Goal: Transaction & Acquisition: Purchase product/service

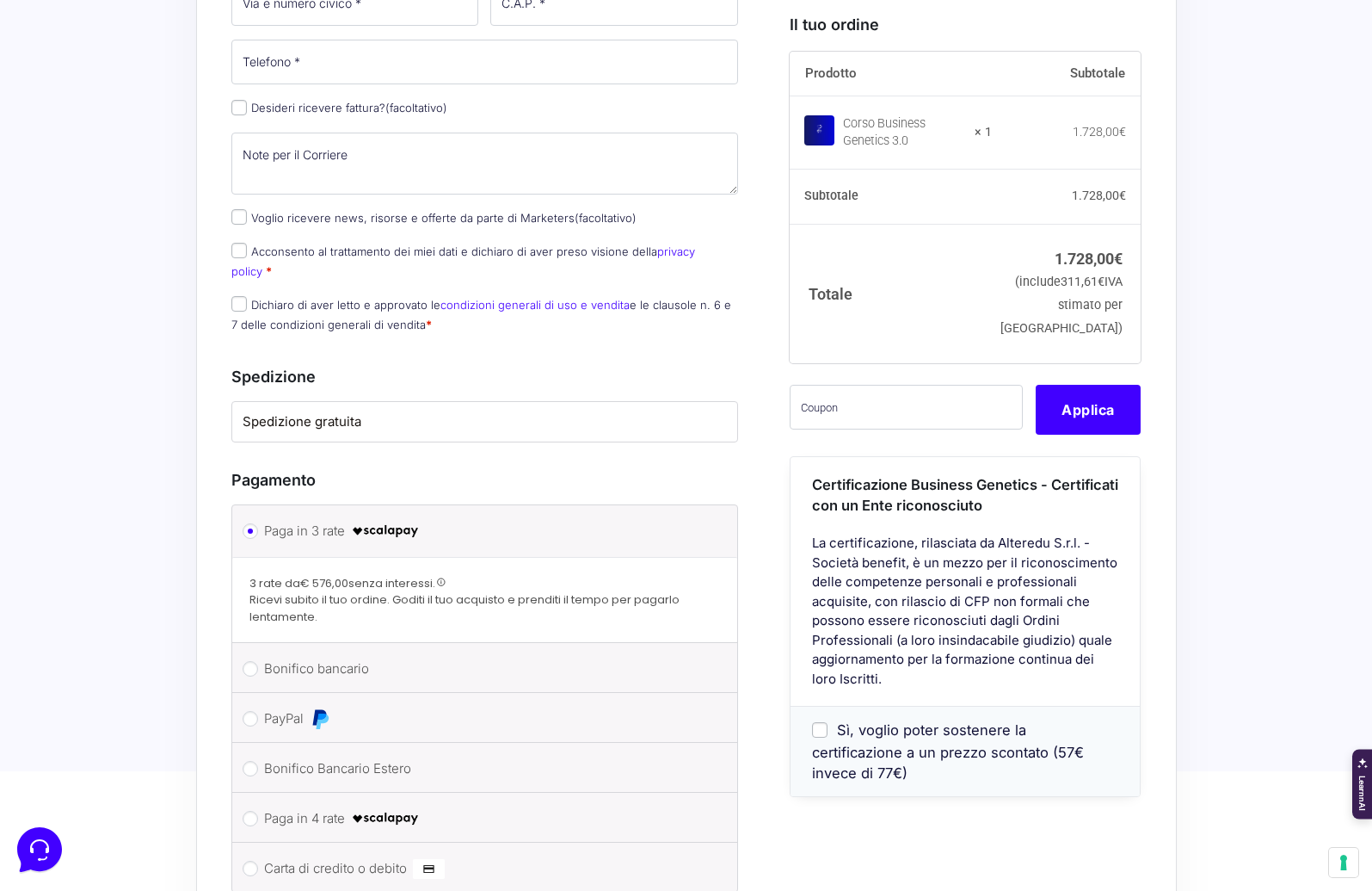
scroll to position [1331, 0]
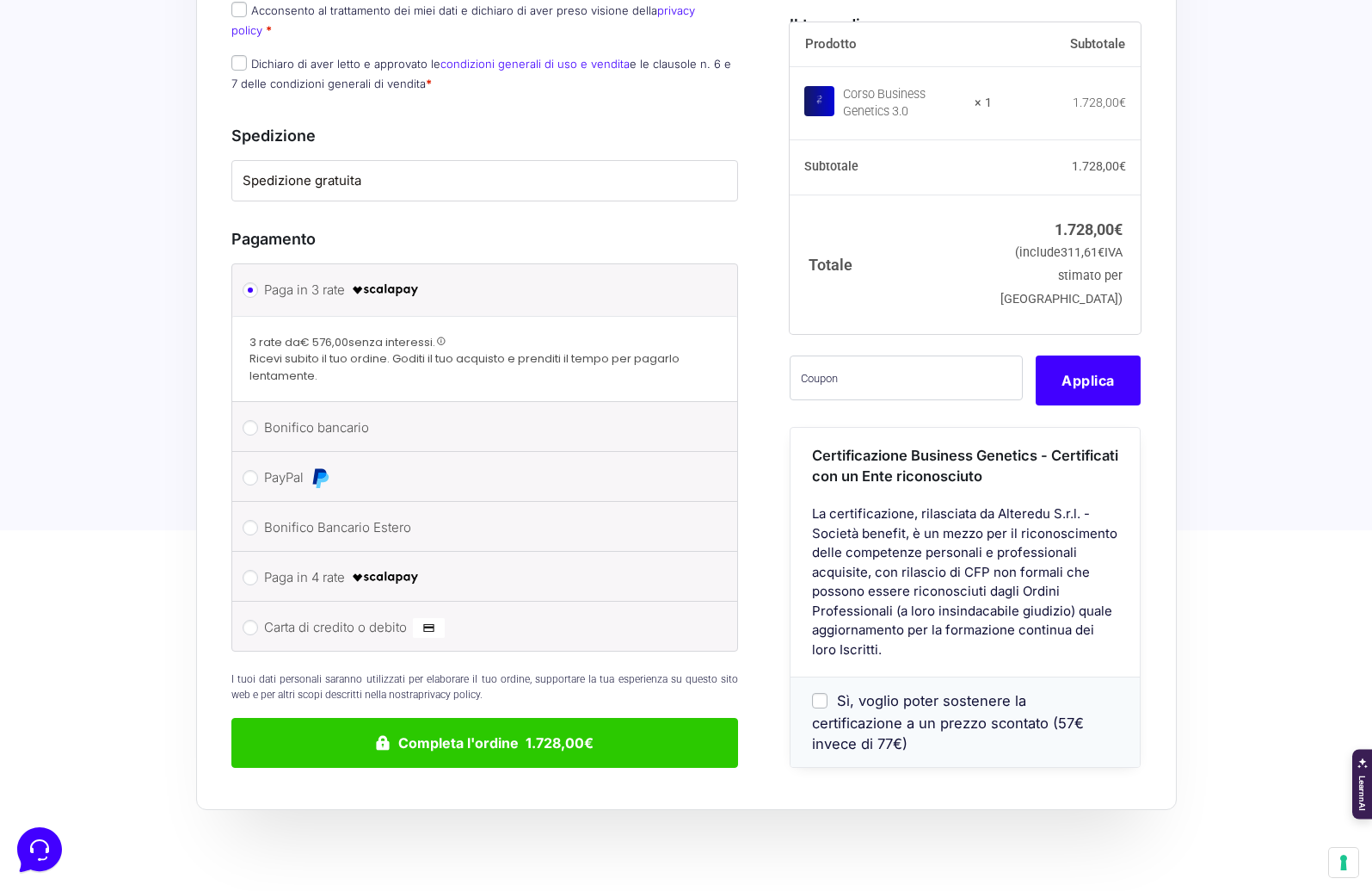
click at [323, 415] on label "Bonifico bancario" at bounding box center [482, 427] width 436 height 26
click at [258, 420] on input "Bonifico bancario" at bounding box center [251, 428] width 16 height 16
radio input "true"
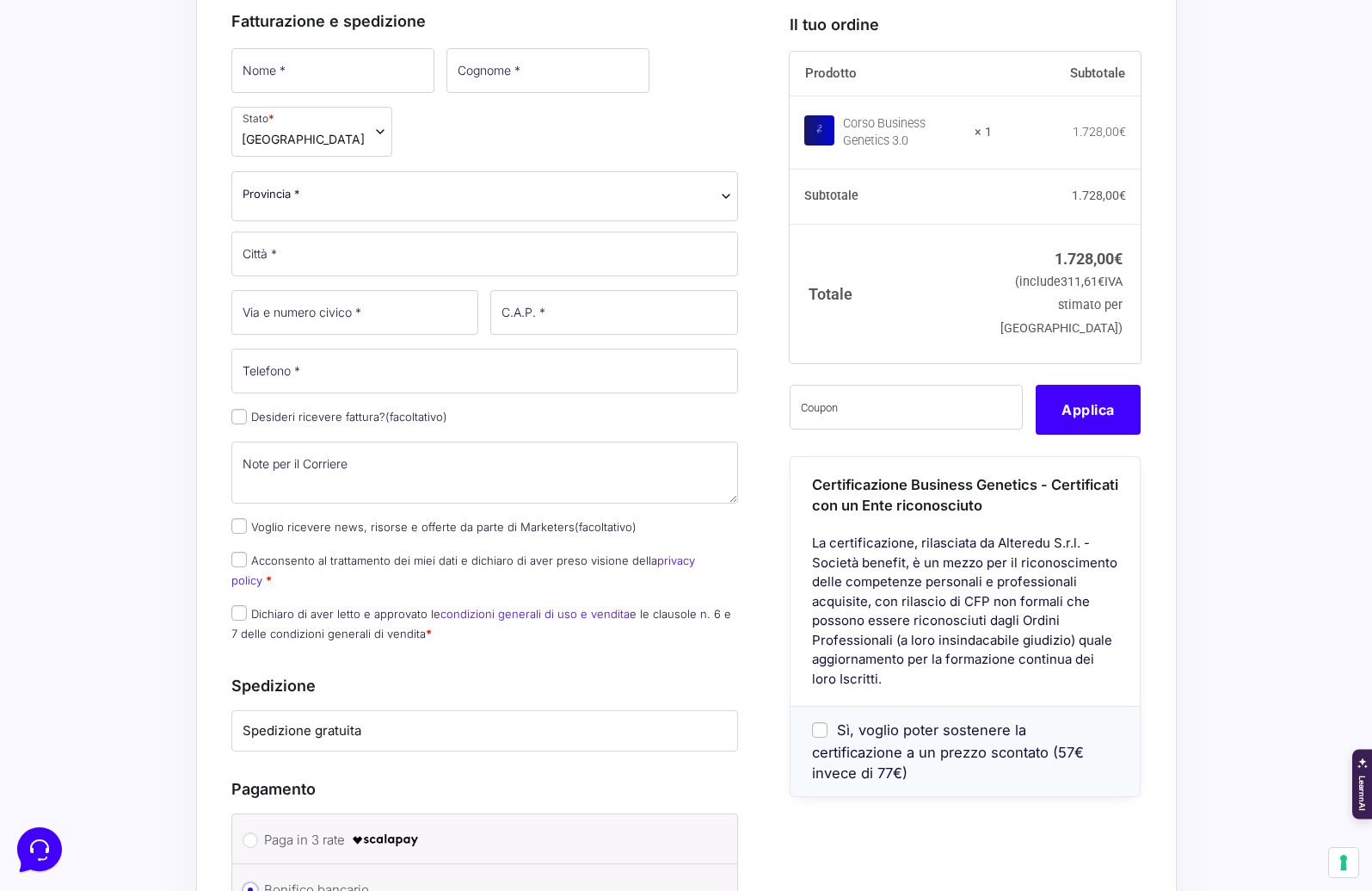
scroll to position [778, 0]
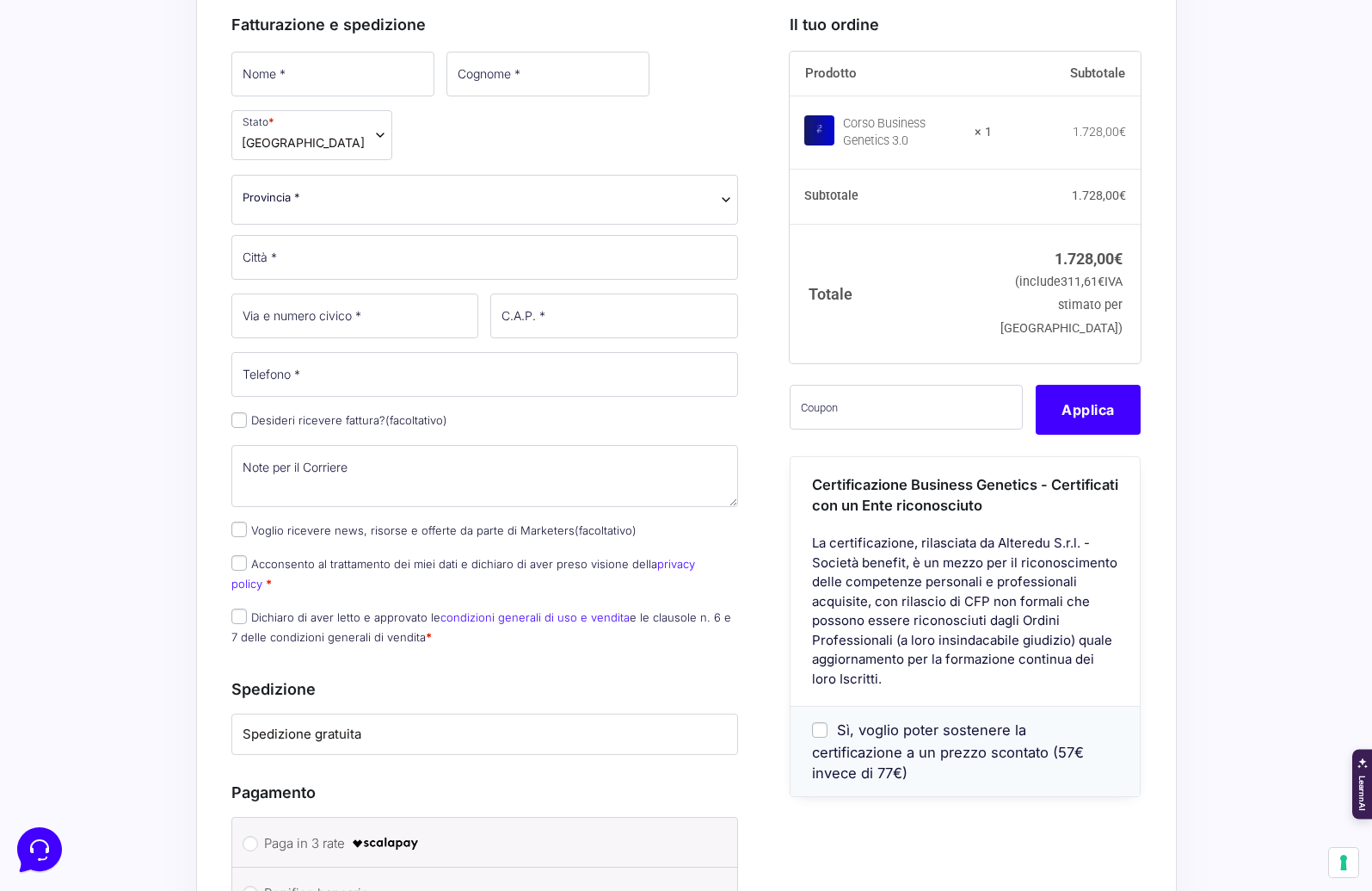
click at [39, 841] on icon at bounding box center [38, 848] width 45 height 45
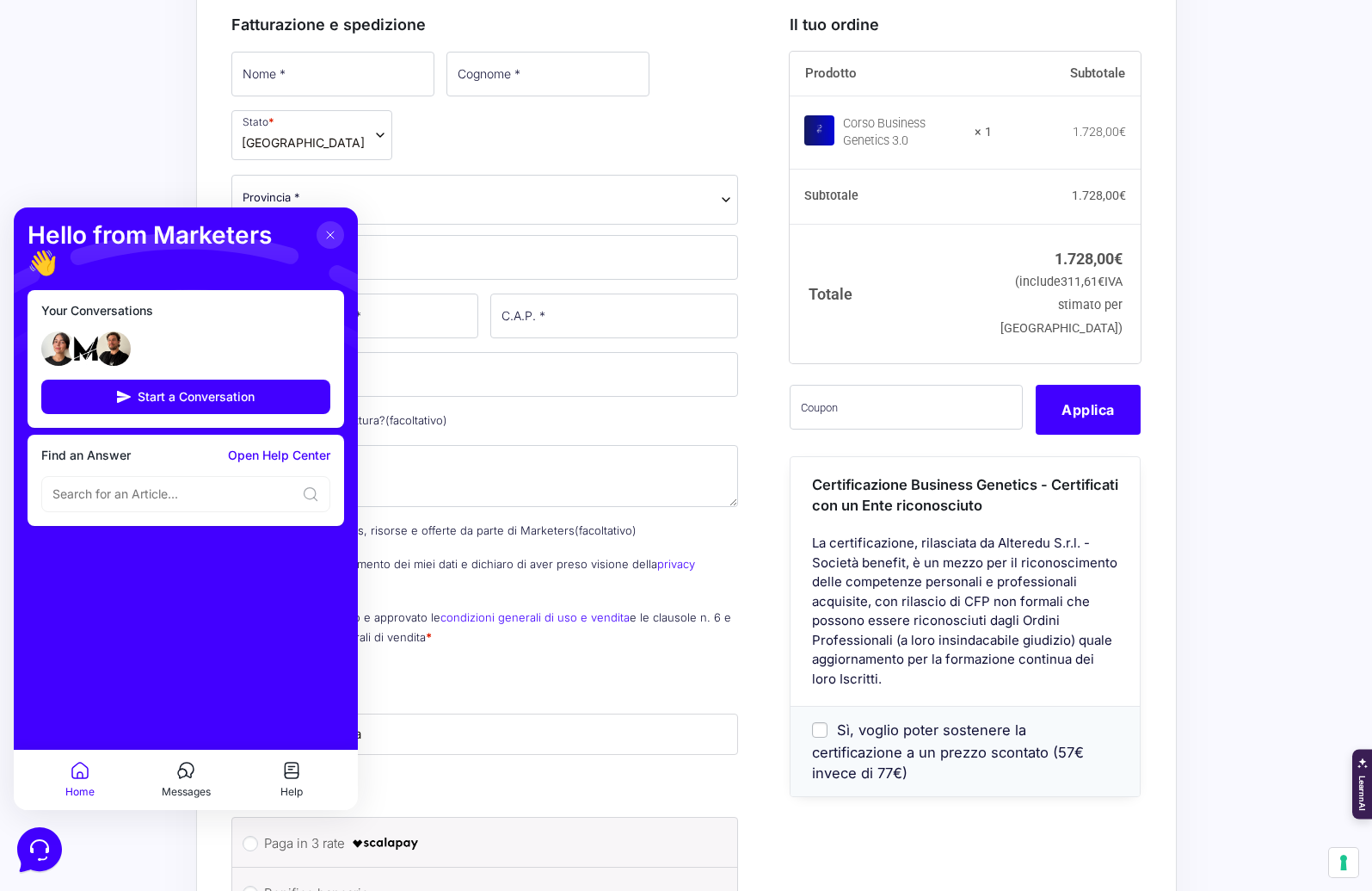
click at [182, 769] on icon at bounding box center [183, 773] width 9 height 10
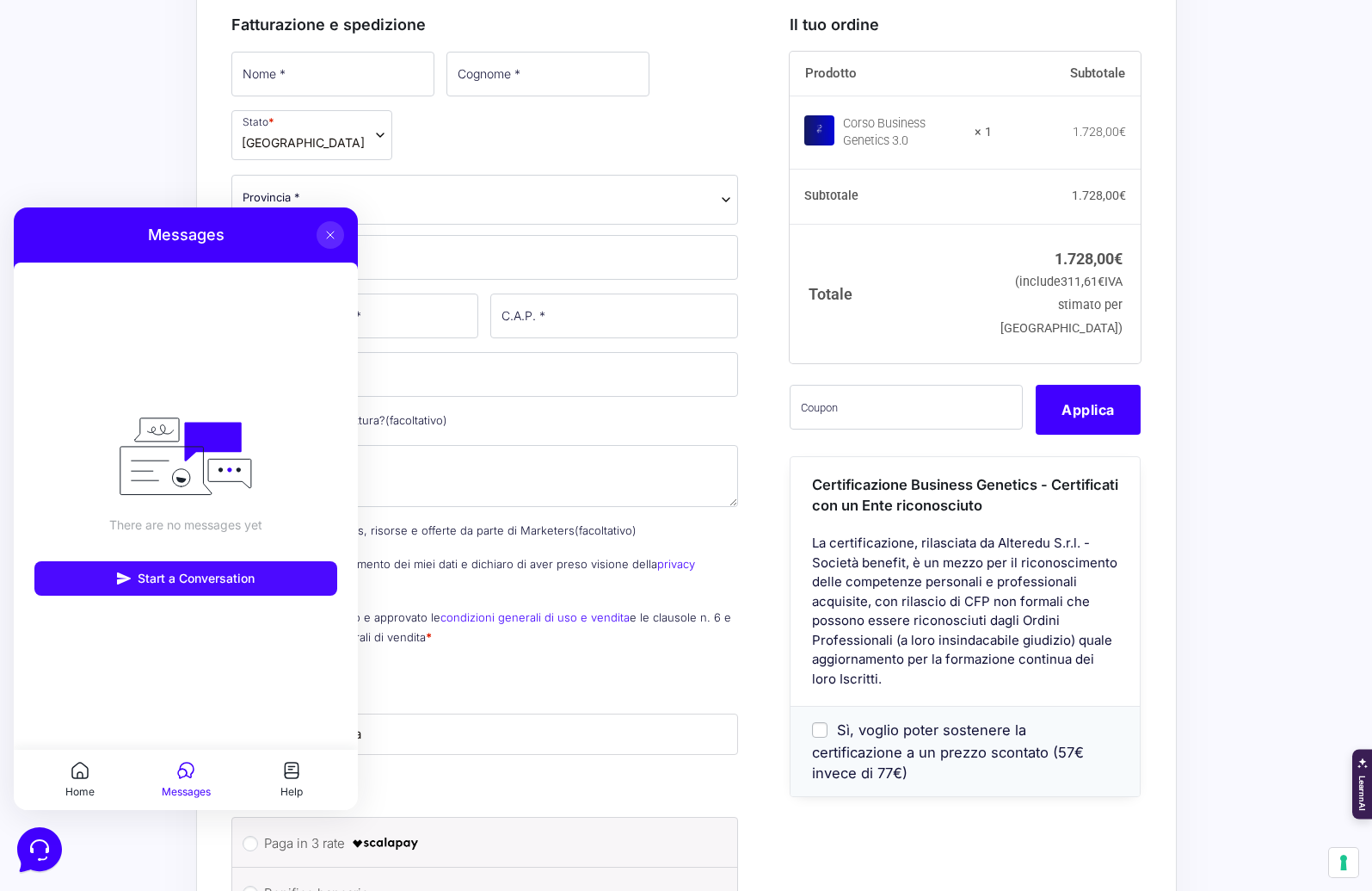
click at [183, 583] on span "Start a Conversation" at bounding box center [196, 579] width 117 height 14
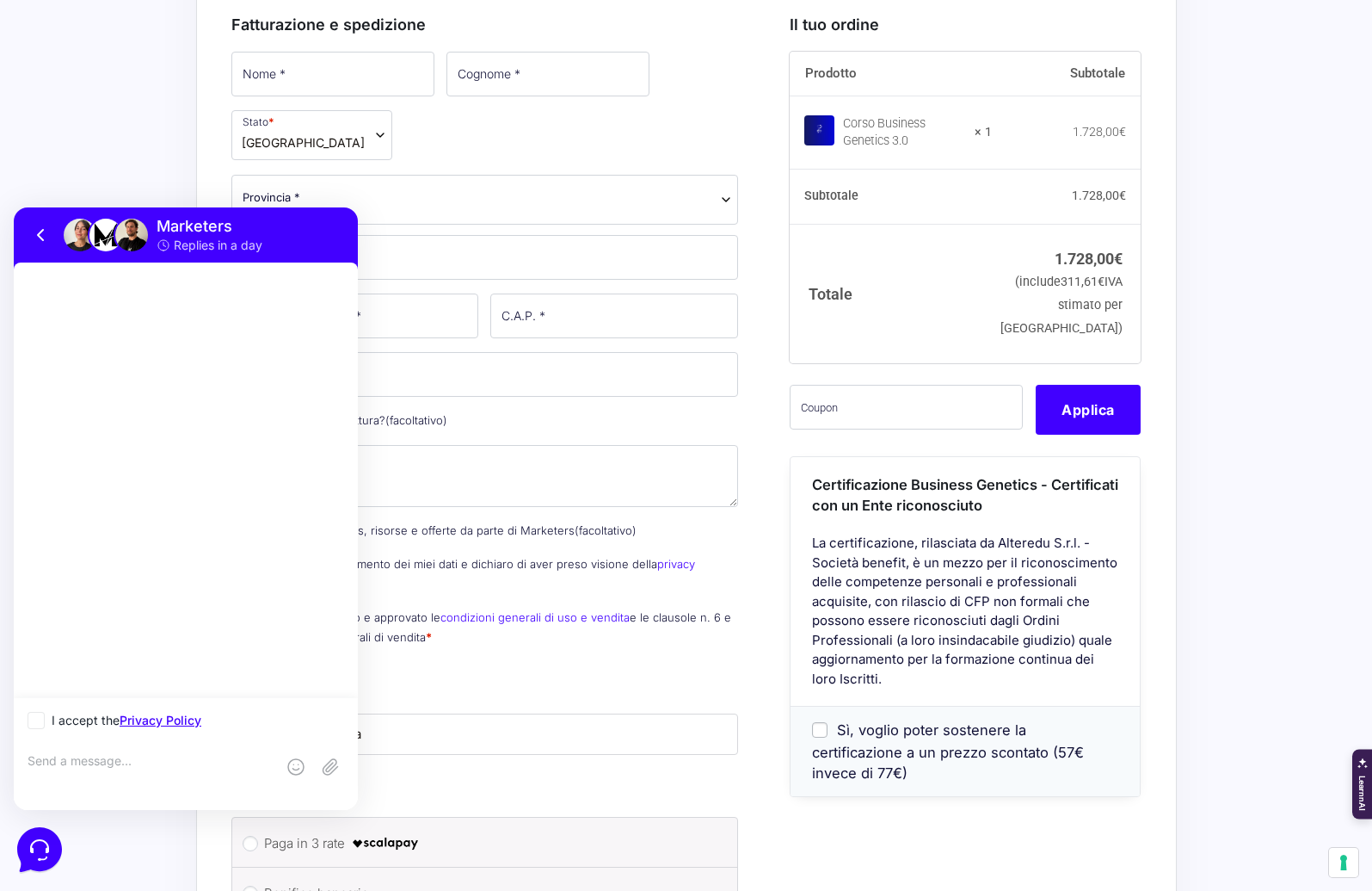
click at [58, 722] on p "I accept the Privacy Policy" at bounding box center [125, 720] width 149 height 17
click at [39, 722] on input "I accept the Privacy Policy" at bounding box center [33, 720] width 11 height 11
checkbox input "true"
click at [61, 756] on textarea at bounding box center [151, 776] width 247 height 47
type textarea "[PERSON_NAME], volevo sapere se fosse previsto uno sconto per chi paga in un un…"
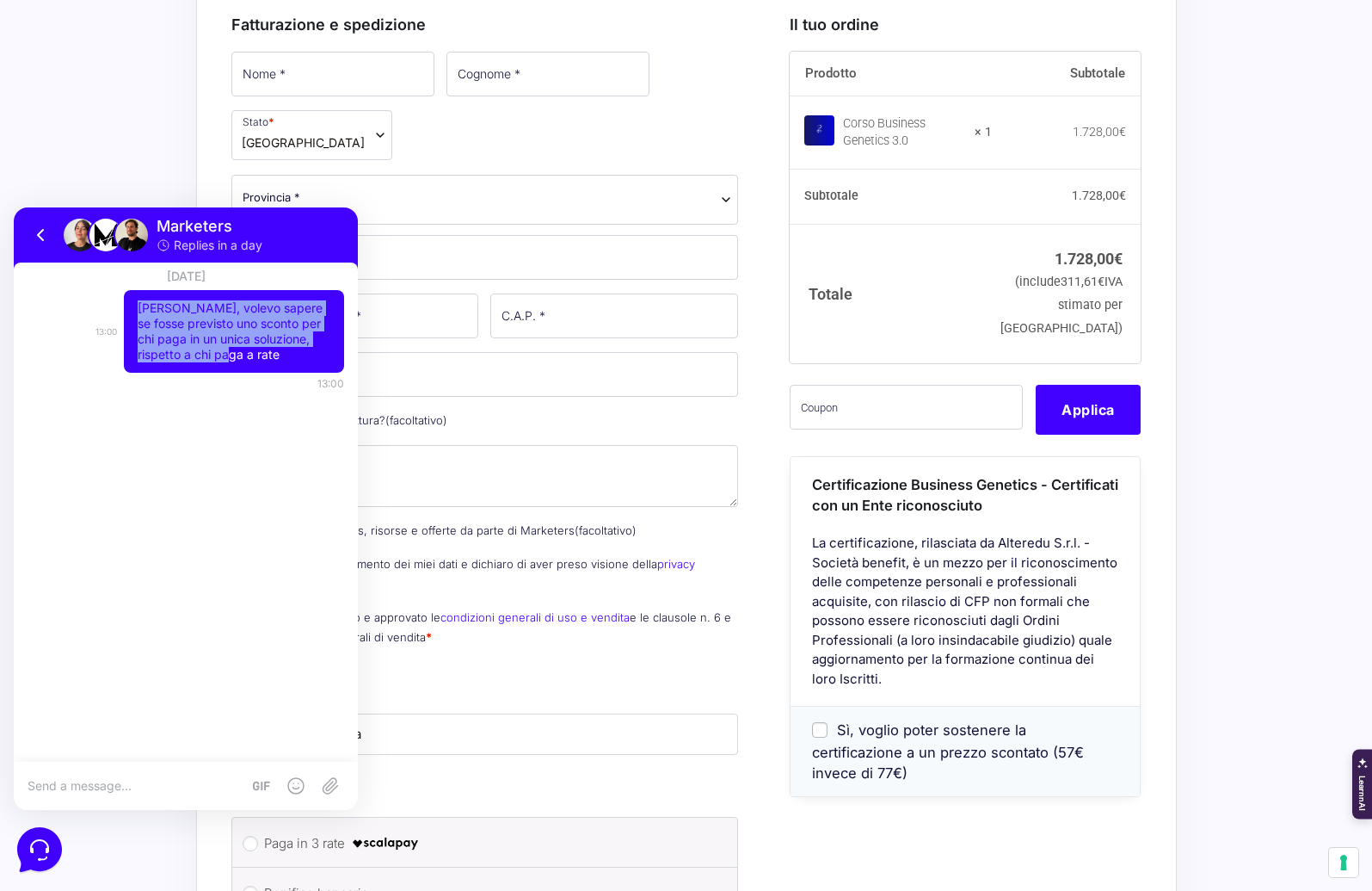
drag, startPoint x: 139, startPoint y: 308, endPoint x: 273, endPoint y: 361, distance: 144.1
click at [273, 361] on p "[PERSON_NAME], volevo sapere se fosse previsto uno sconto per chi paga in un un…" at bounding box center [234, 331] width 193 height 62
copy p "[PERSON_NAME], volevo sapere se fosse previsto uno sconto per chi paga in un un…"
click at [146, 645] on div "[DATE] [PERSON_NAME], volevo sapere se fosse previsto uno sconto per chi paga i…" at bounding box center [186, 512] width 345 height 499
click at [40, 832] on icon at bounding box center [38, 848] width 45 height 45
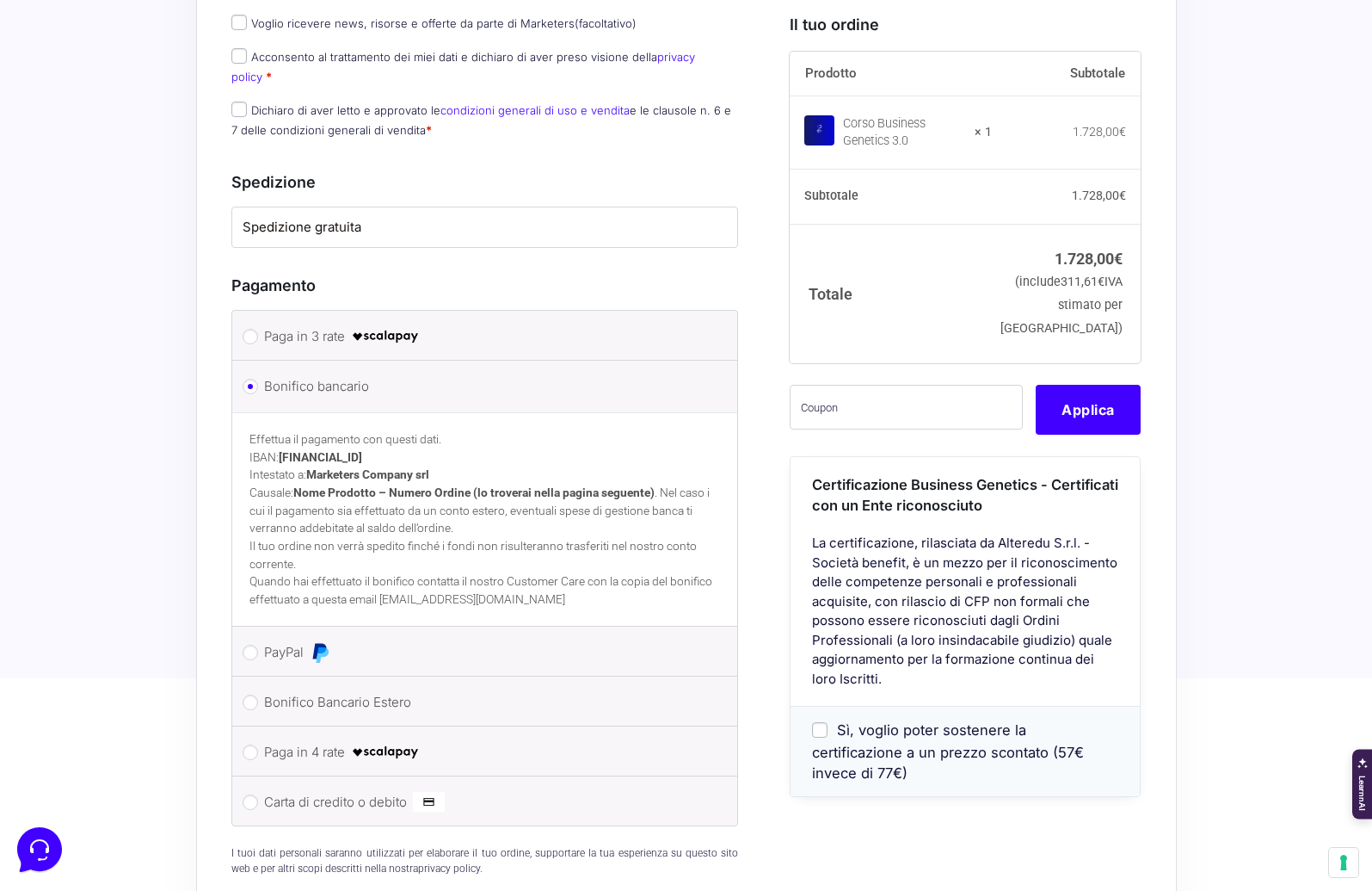
scroll to position [1459, 0]
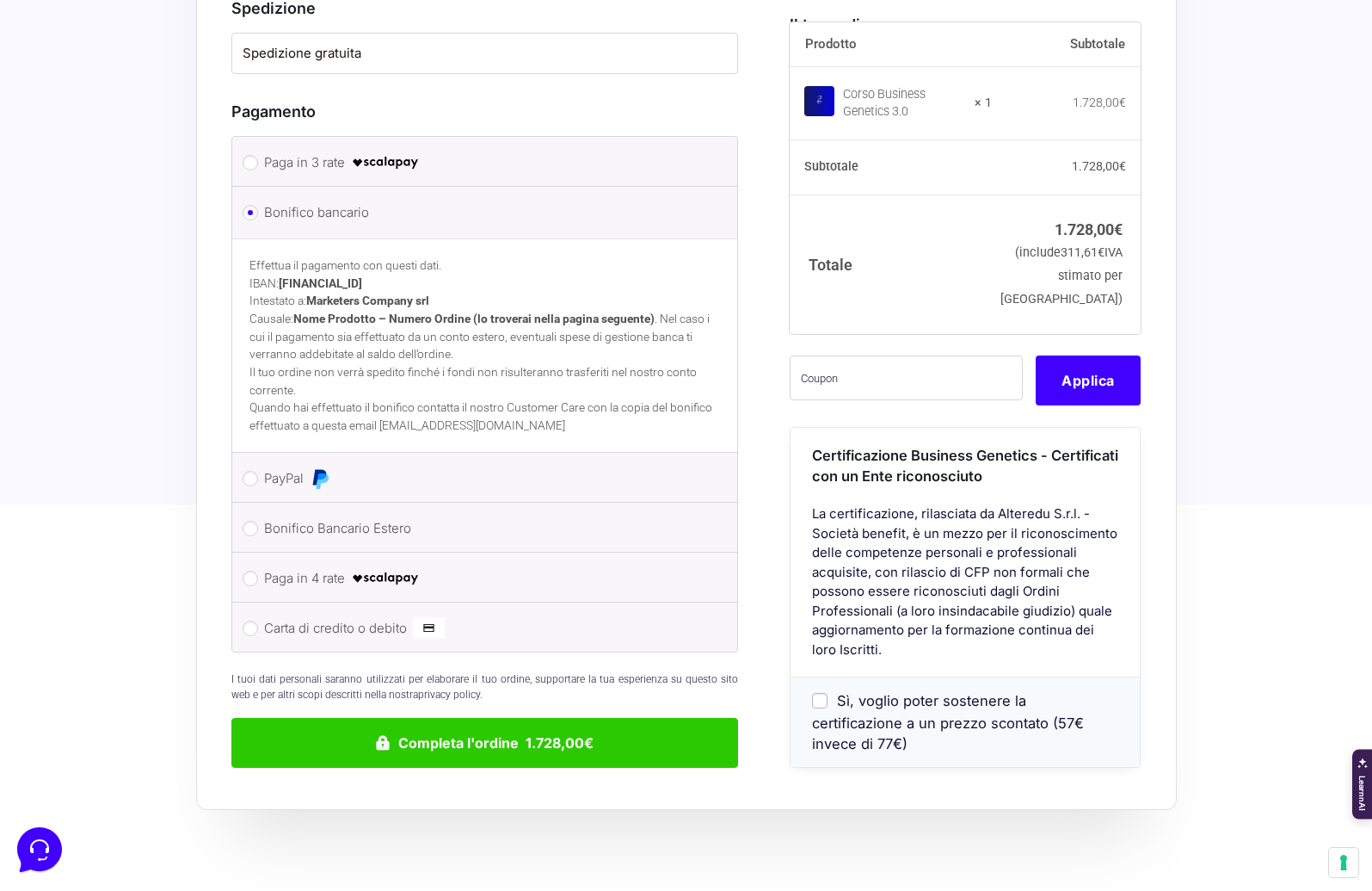
drag, startPoint x: 1100, startPoint y: 609, endPoint x: 1122, endPoint y: 650, distance: 46.5
click at [1122, 650] on div "Certificazione Business Genetics - Certificati con un Ente riconosciuto La cert…" at bounding box center [965, 598] width 349 height 340
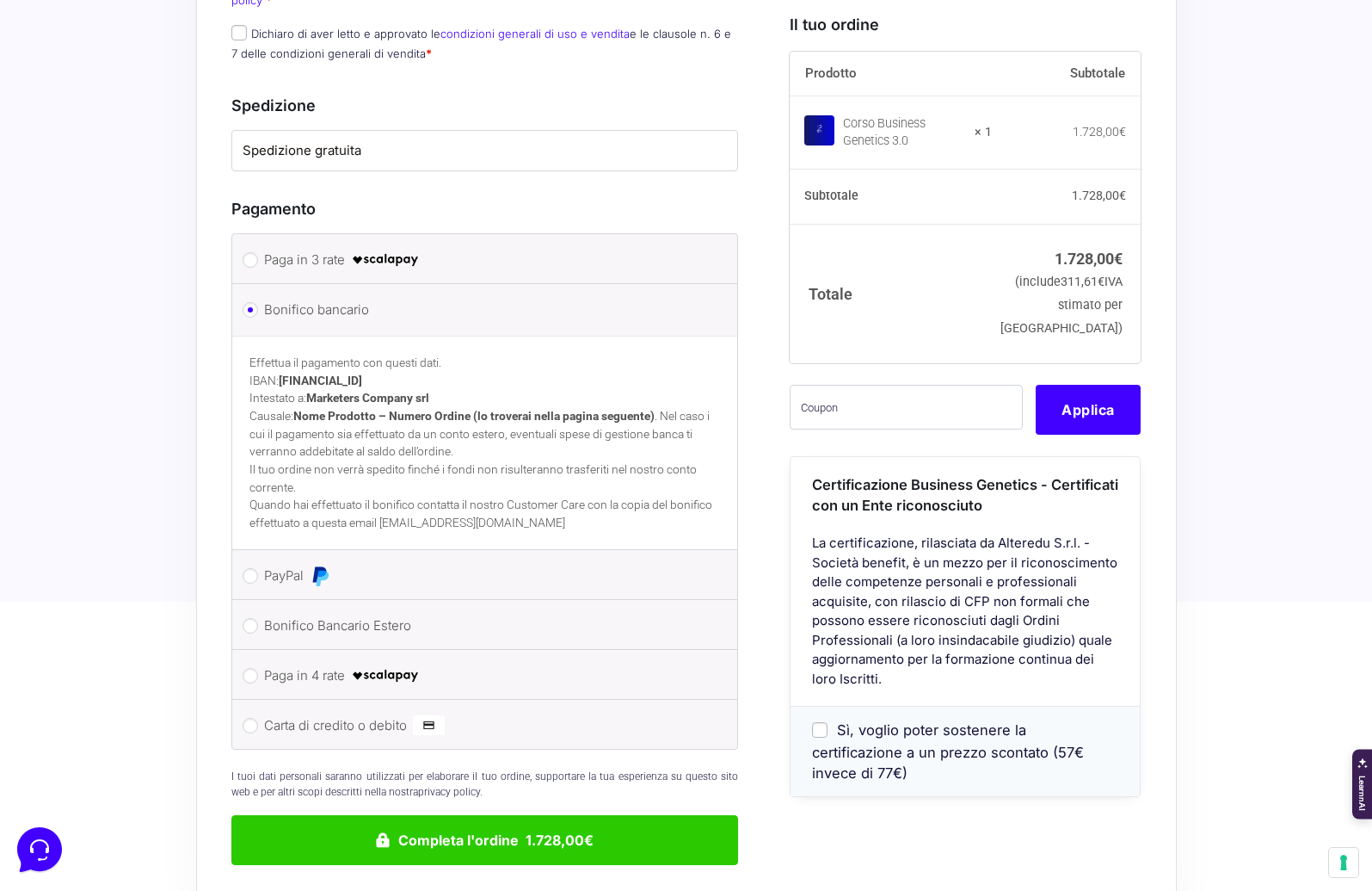
scroll to position [1316, 0]
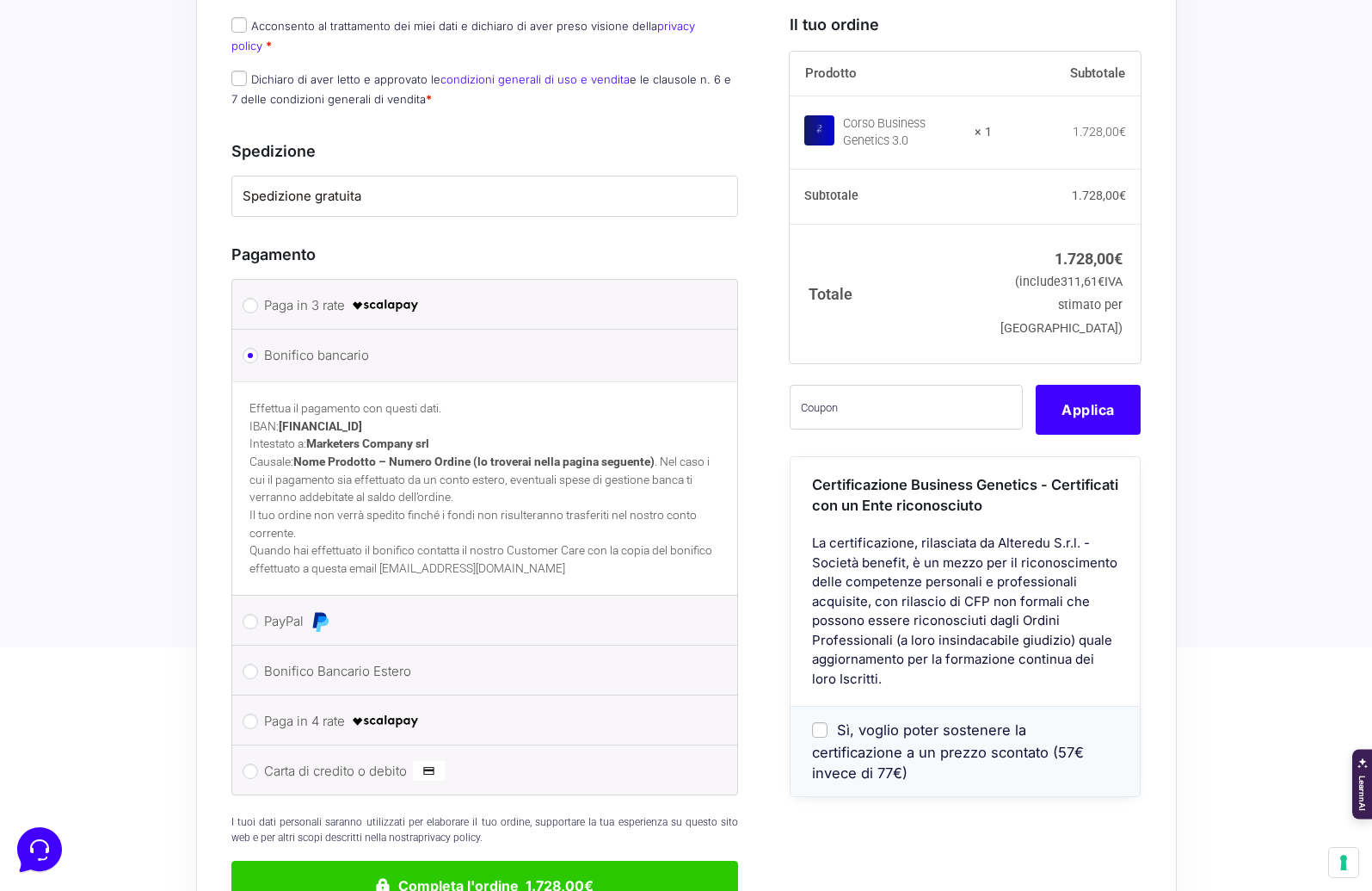
click at [393, 295] on img at bounding box center [385, 305] width 69 height 20
click at [258, 298] on input "Paga in 3 rate" at bounding box center [251, 306] width 16 height 16
radio input "true"
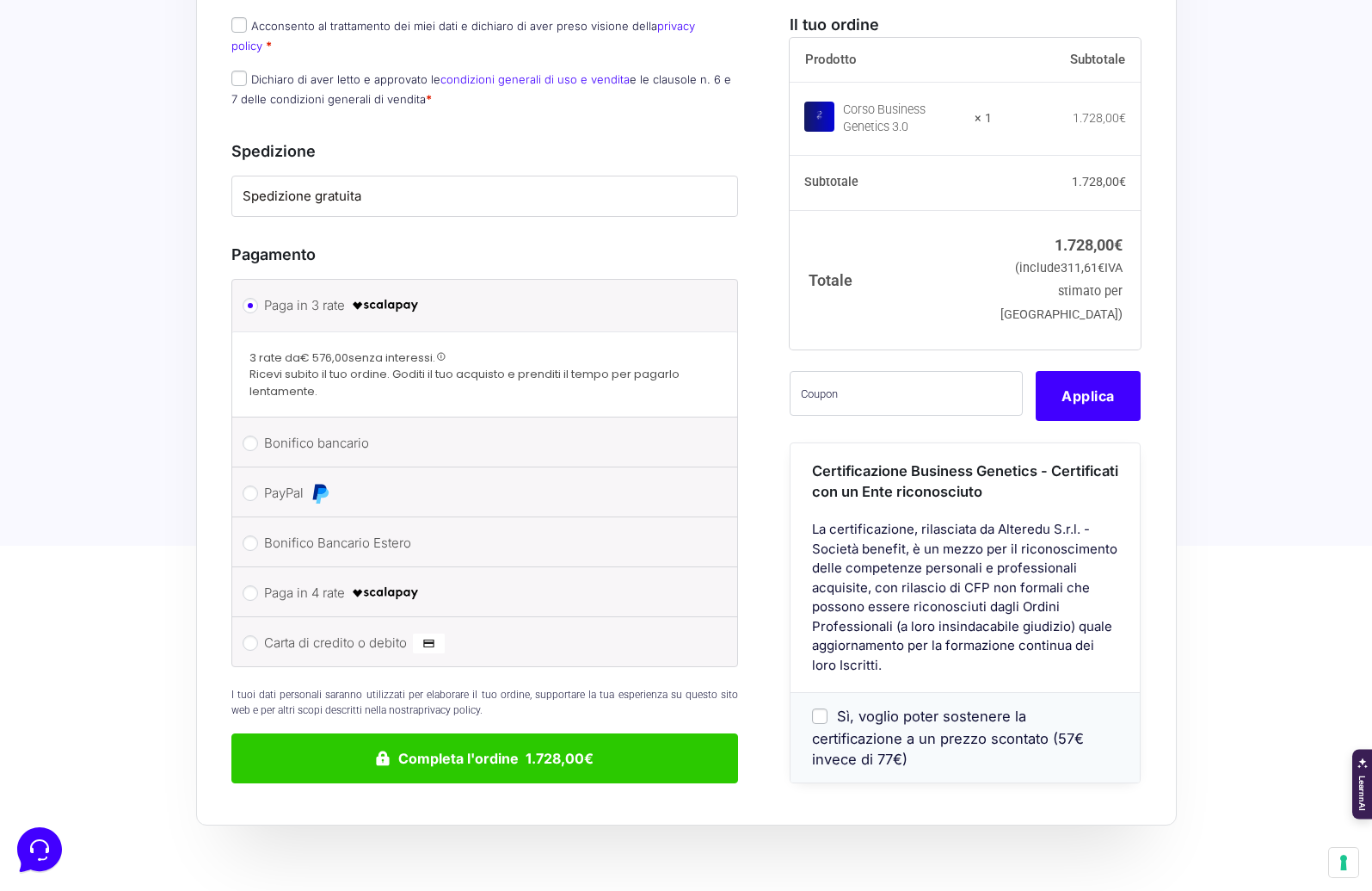
drag, startPoint x: 323, startPoint y: 292, endPoint x: 602, endPoint y: 310, distance: 279.6
click at [602, 366] on span "Ricevi subito il tuo ordine. Goditi il tuo acquisto e prenditi il tempo per pag…" at bounding box center [485, 383] width 472 height 34
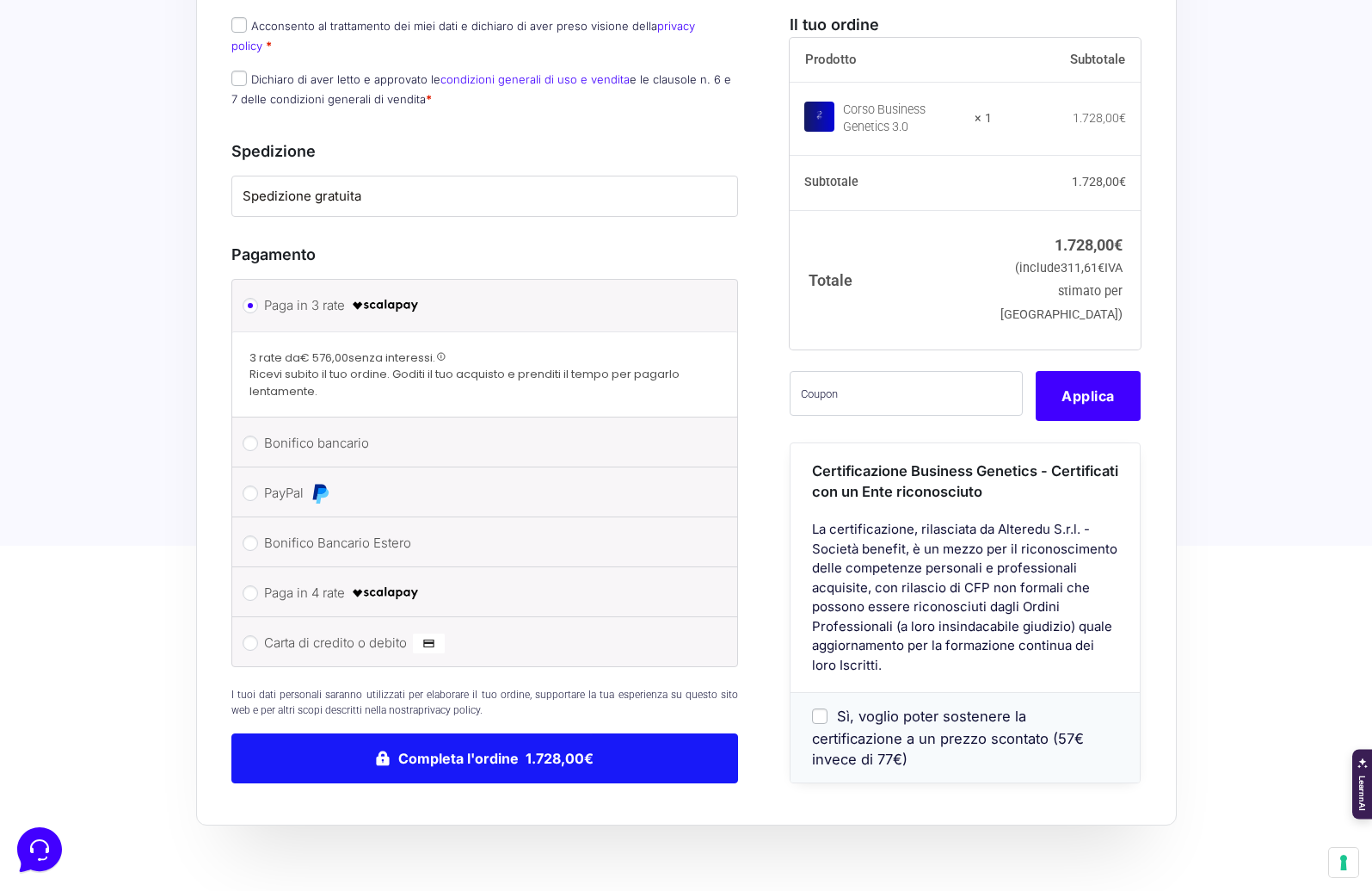
click at [563, 734] on button "Completa l'ordine 1.728,00€" at bounding box center [485, 758] width 508 height 50
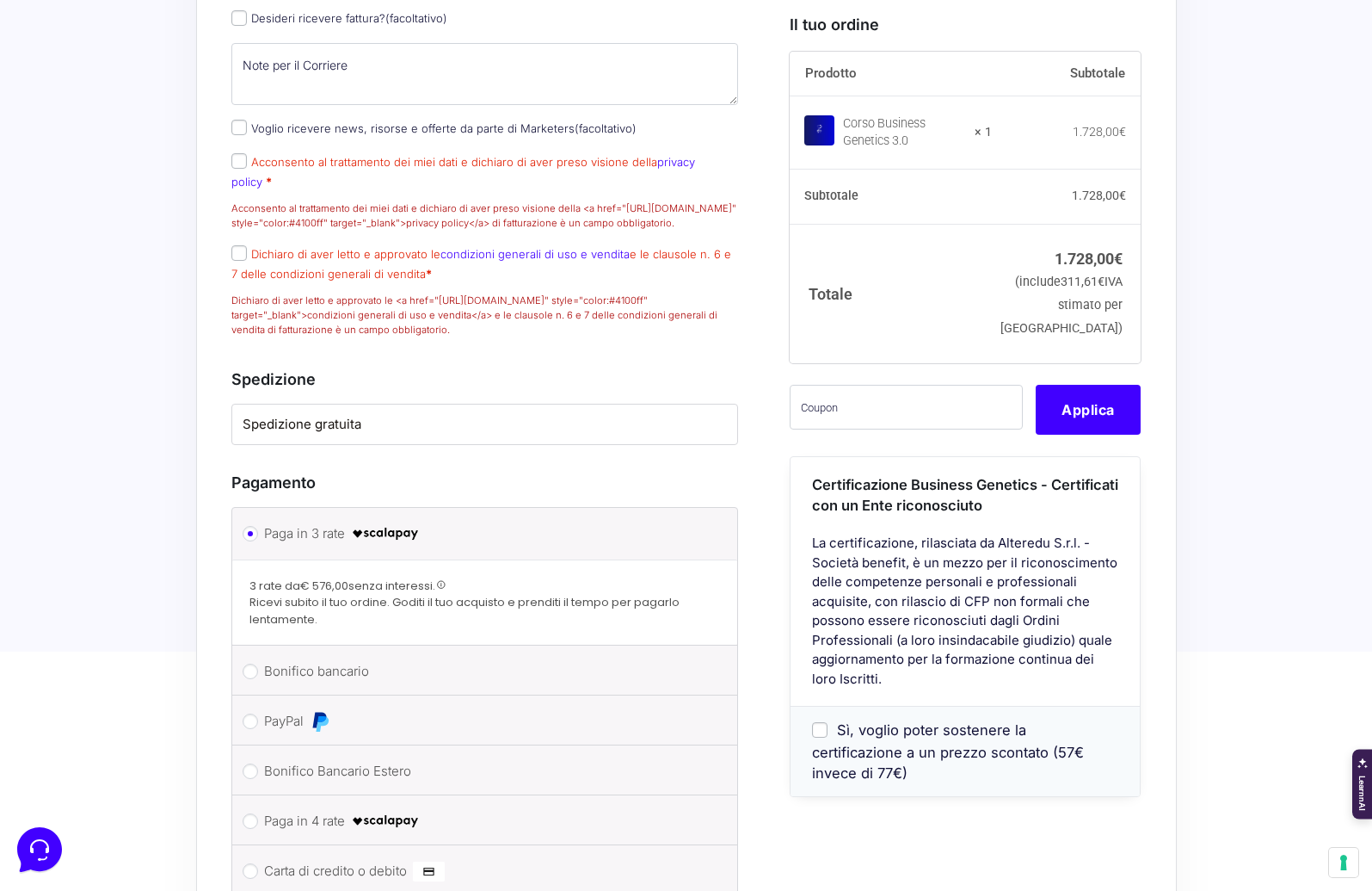
scroll to position [1541, 0]
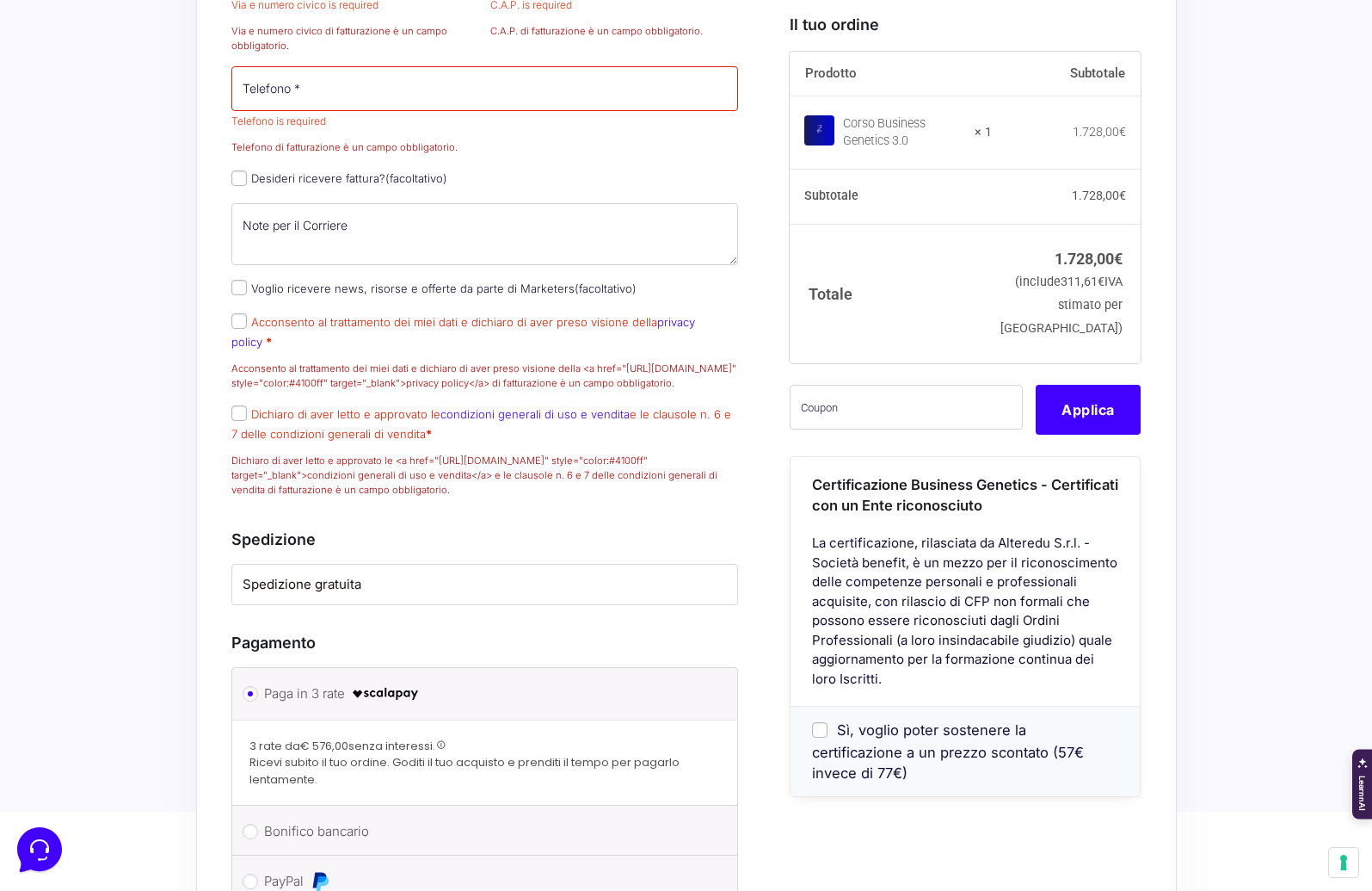
click at [345, 590] on label "Spedizione gratuita" at bounding box center [485, 585] width 485 height 19
click at [238, 421] on input "Dichiaro di aver letto e approvato le condizioni generali di uso e vendita e le…" at bounding box center [239, 414] width 16 height 16
checkbox input "true"
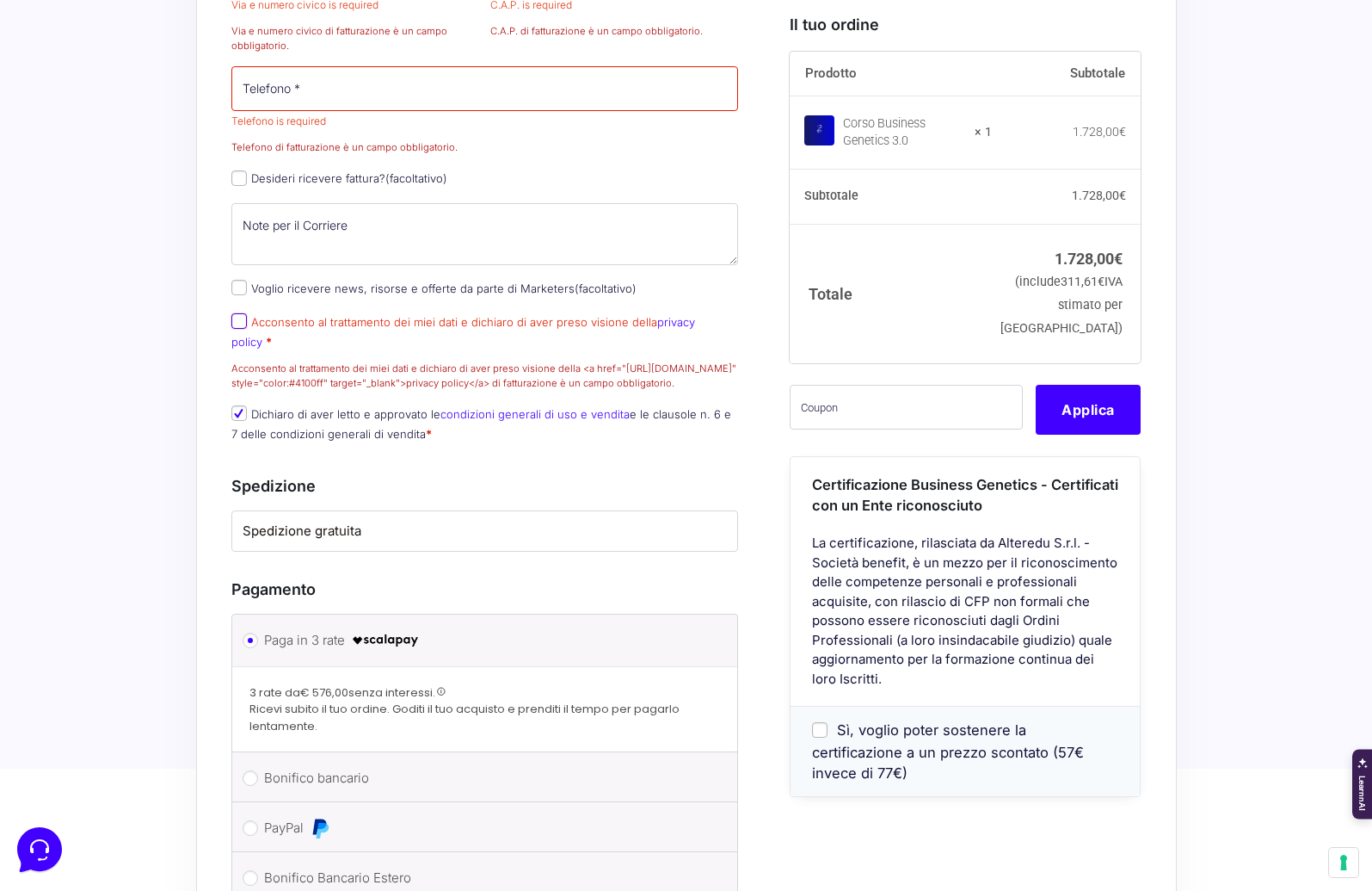
click at [235, 329] on input "Acconsento al trattamento dei miei dati e dichiaro di aver preso visione della …" at bounding box center [239, 321] width 16 height 16
checkbox input "true"
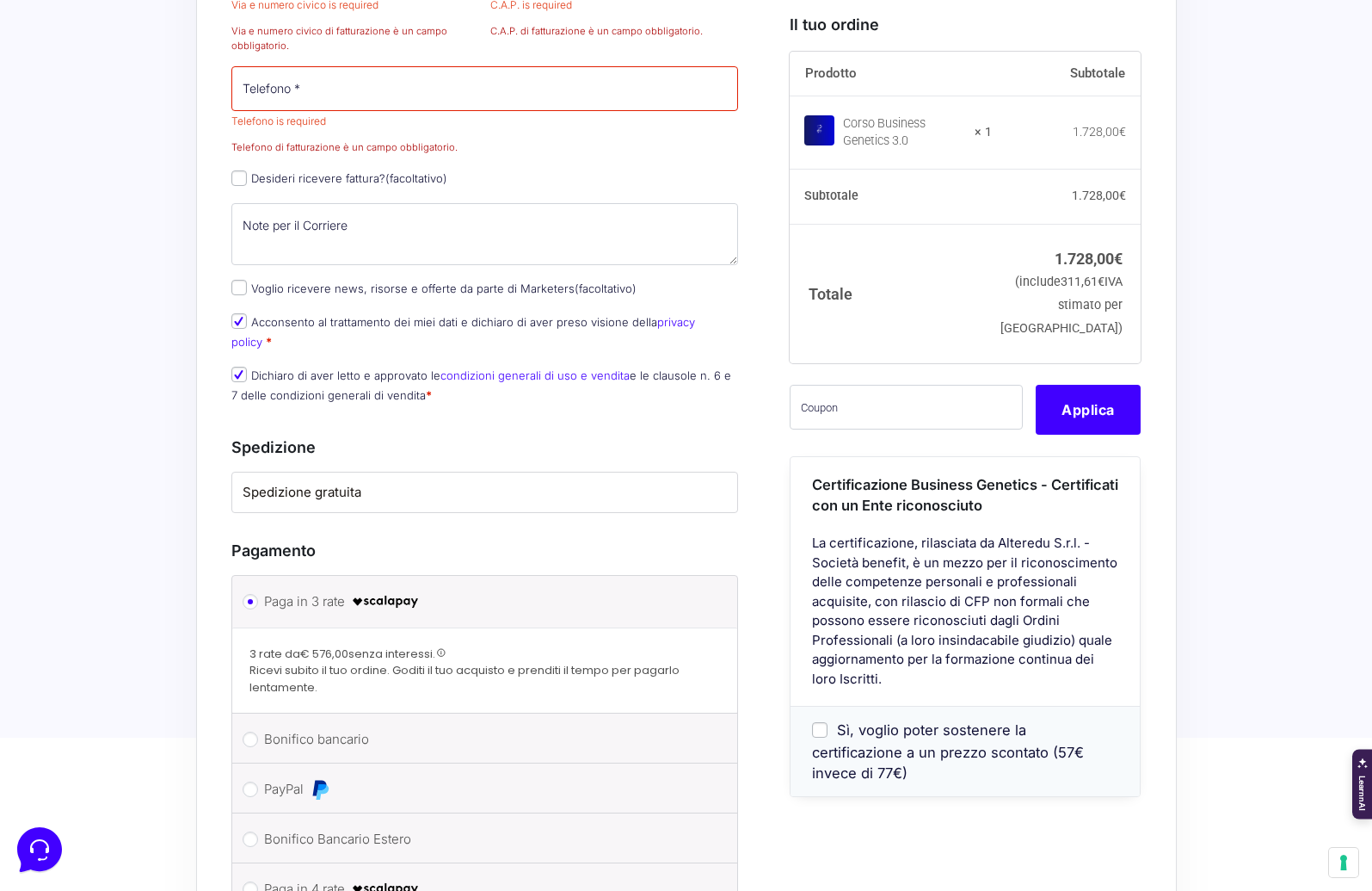
click at [243, 301] on p "Voglio ricevere news, risorse e offerte da parte di Marketers (facoltativo)" at bounding box center [485, 289] width 519 height 25
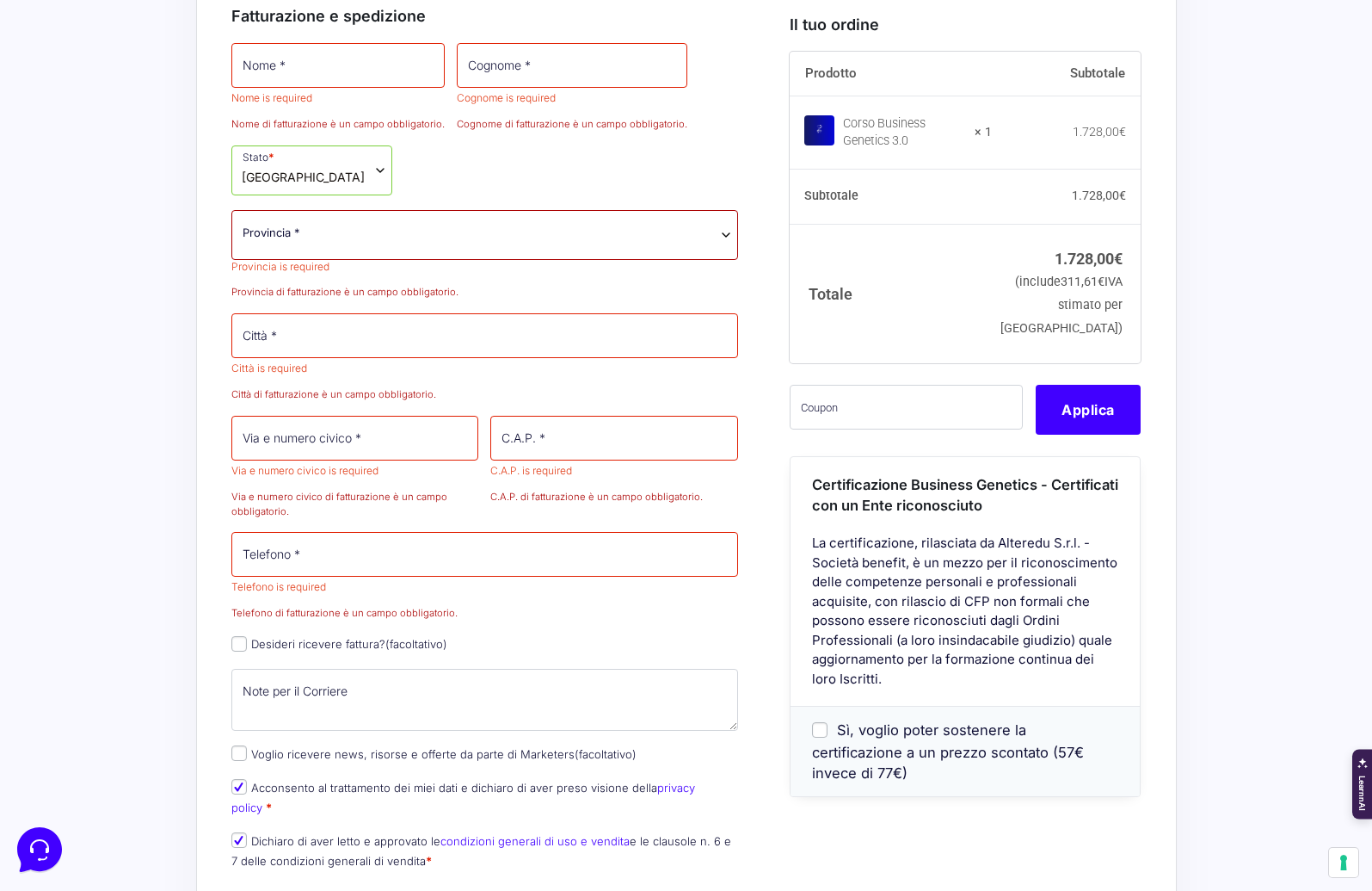
scroll to position [1073, 0]
click at [274, 565] on input "Telefono *" at bounding box center [485, 556] width 508 height 45
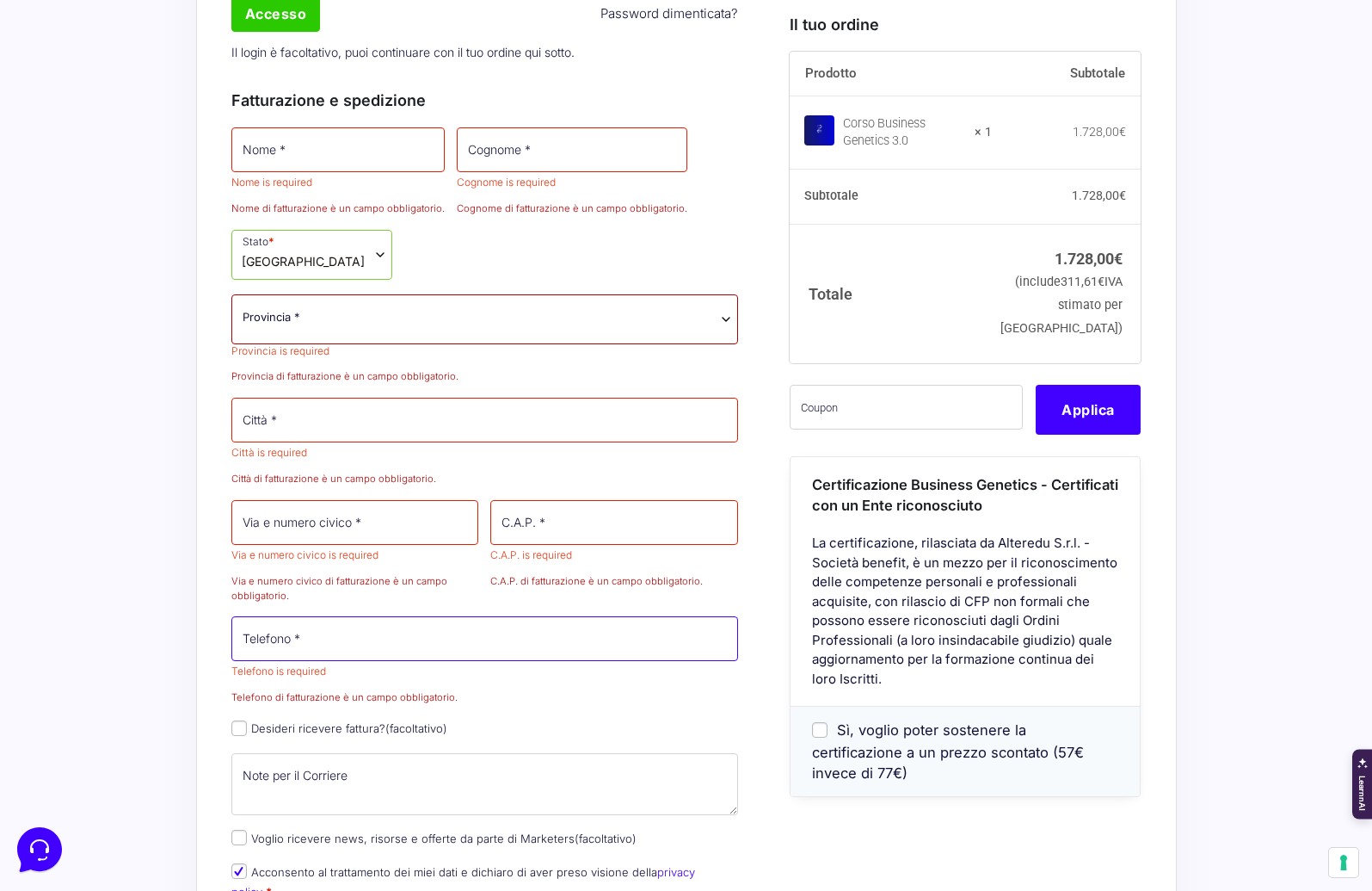
scroll to position [990, 0]
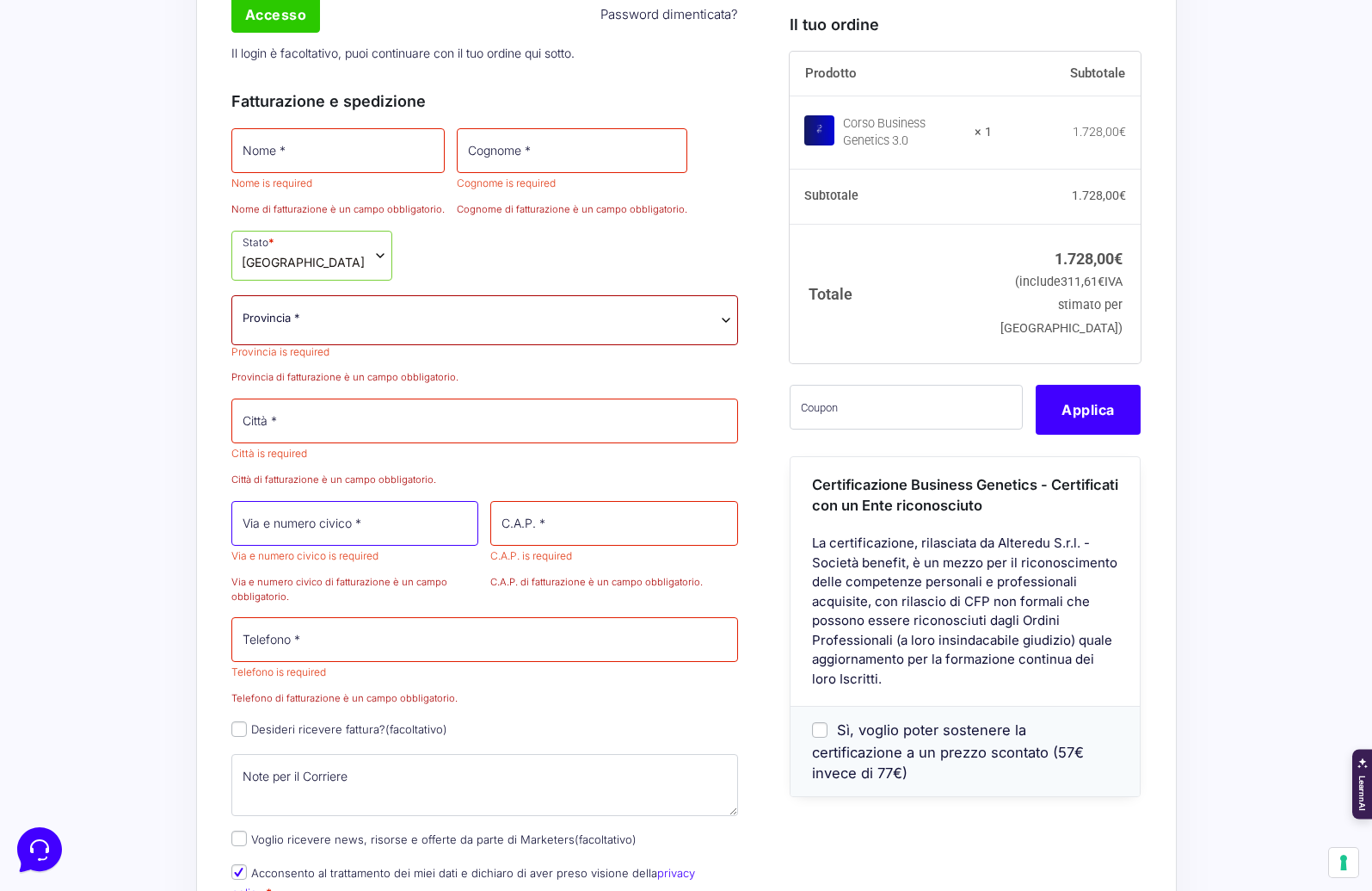
click at [258, 545] on input "Via e numero civico *" at bounding box center [355, 523] width 247 height 45
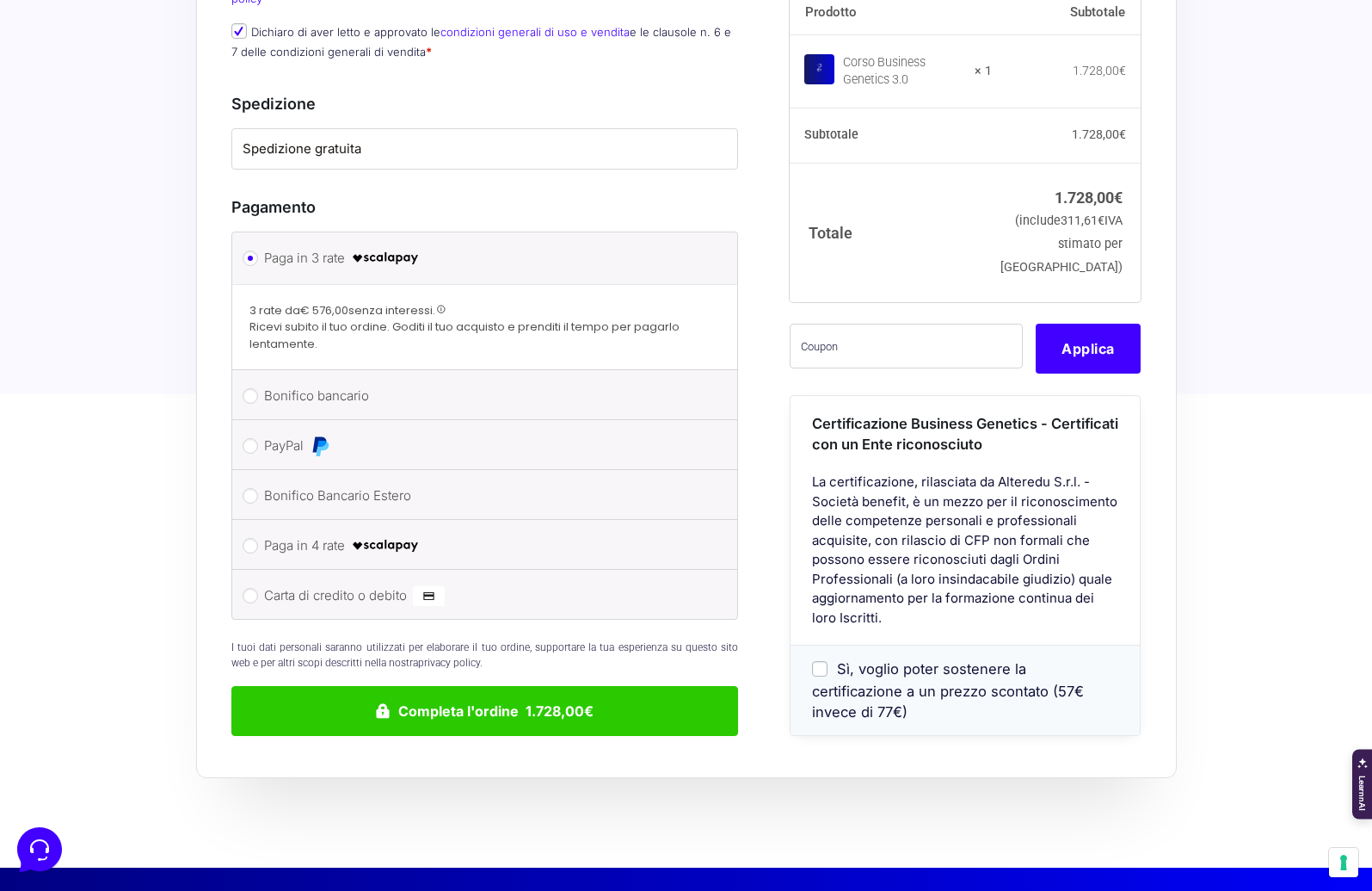
scroll to position [0, 0]
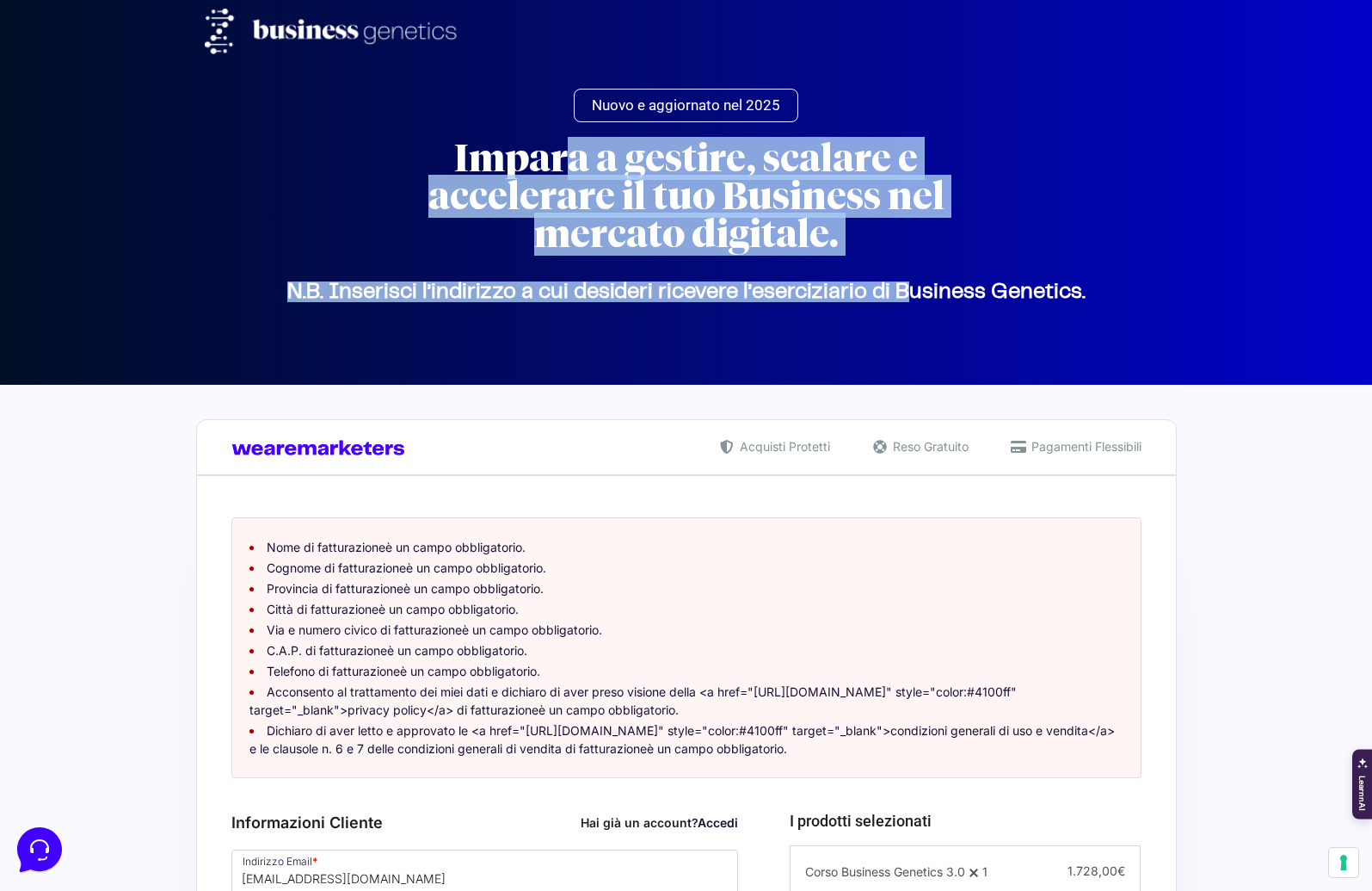
drag, startPoint x: 572, startPoint y: 172, endPoint x: 903, endPoint y: 288, distance: 350.7
click at [903, 288] on div "Nuovo e aggiornato nel 2025 Impara a gestire, scalare e accelerare il tuo Busin…" at bounding box center [686, 103] width 981 height 477
click at [903, 292] on p "N.B. Inserisci l’indirizzo a cui desideri ricevere l’eserciziario di Business G…" at bounding box center [686, 292] width 964 height 1
drag, startPoint x: 765, startPoint y: 279, endPoint x: 359, endPoint y: 177, distance: 418.6
click at [359, 177] on div "Nuovo e aggiornato nel 2025 Impara a gestire, scalare e accelerare il tuo Busin…" at bounding box center [686, 103] width 981 height 477
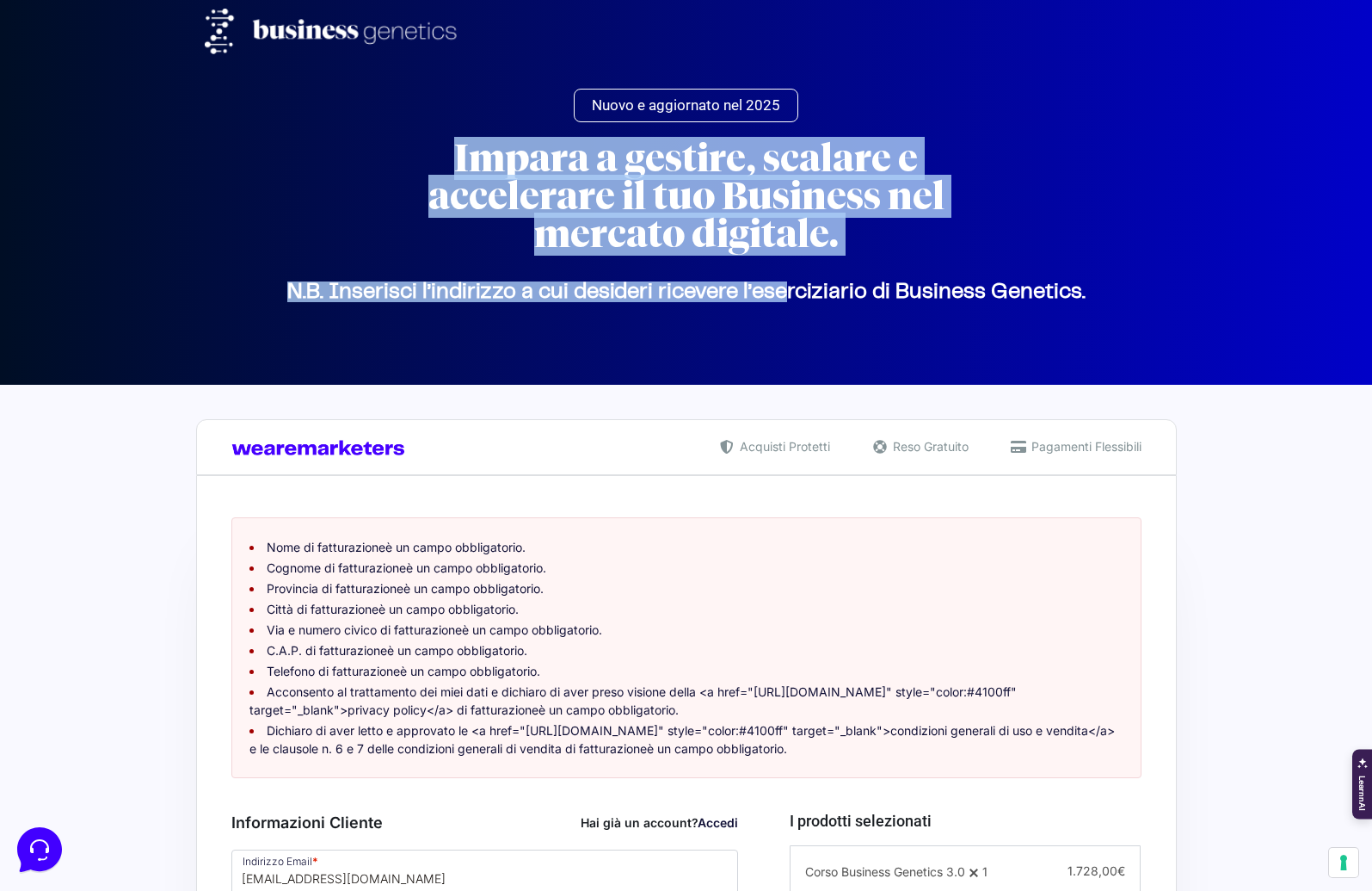
click at [359, 177] on div "Impara a gestire, scalare e accelerare il tuo Business nel mercato digitale." at bounding box center [686, 205] width 964 height 131
